Goal: Information Seeking & Learning: Learn about a topic

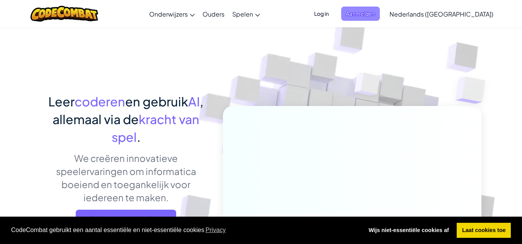
click at [380, 12] on span "Aanmelden" at bounding box center [360, 14] width 39 height 14
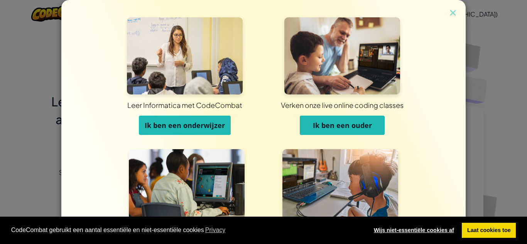
click at [446, 231] on link "Wijs niet-essentiële cookies af" at bounding box center [414, 230] width 91 height 15
click at [432, 227] on link "Wijs niet-essentiële cookies af" at bounding box center [414, 230] width 91 height 15
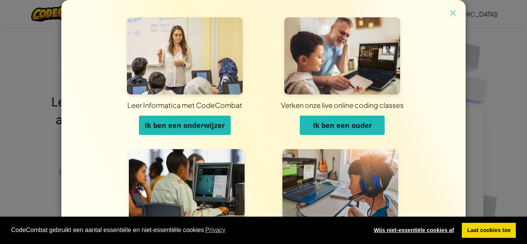
click at [432, 227] on link "Wijs niet-essentiële cookies af" at bounding box center [414, 230] width 91 height 15
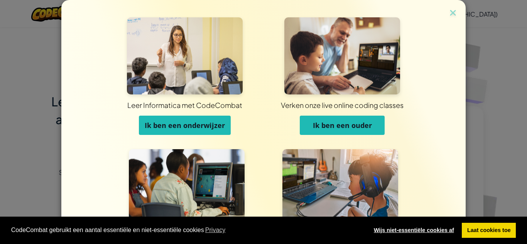
click at [432, 227] on link "Wijs niet-essentiële cookies af" at bounding box center [414, 230] width 91 height 15
click at [448, 10] on img at bounding box center [453, 14] width 10 height 12
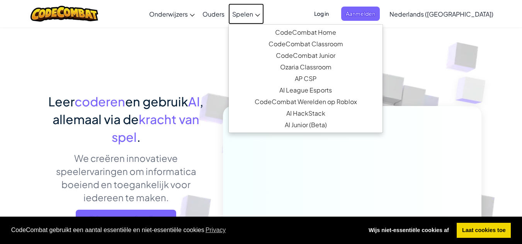
click at [253, 13] on span "Spelen" at bounding box center [242, 14] width 21 height 8
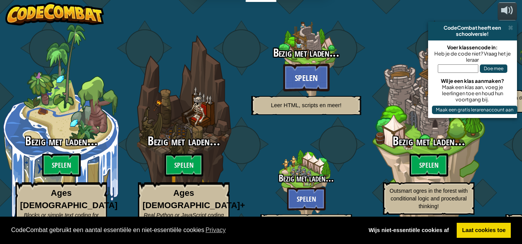
select select "nl-[GEOGRAPHIC_DATA]"
